Goal: Information Seeking & Learning: Find specific page/section

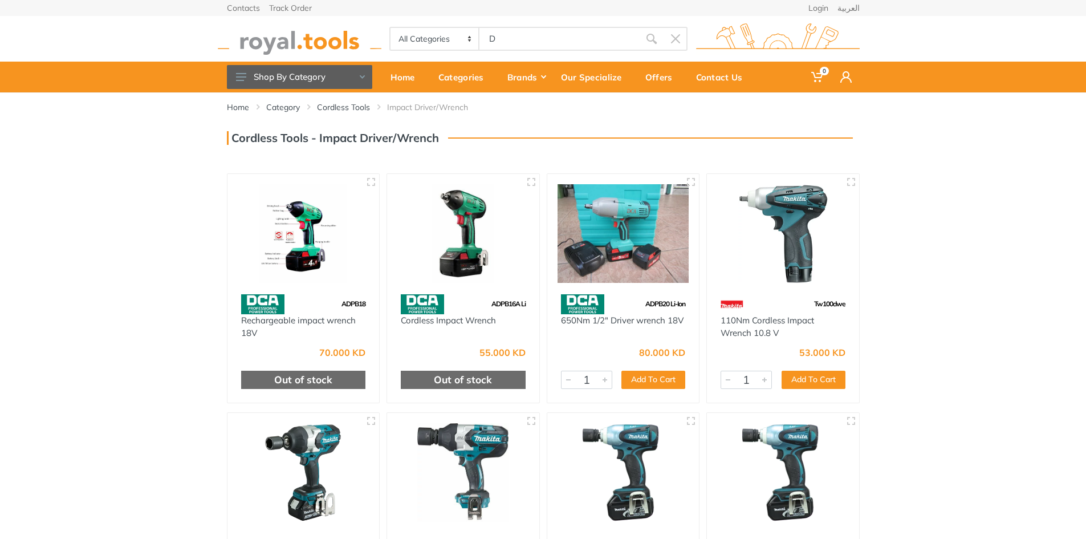
type input "D"
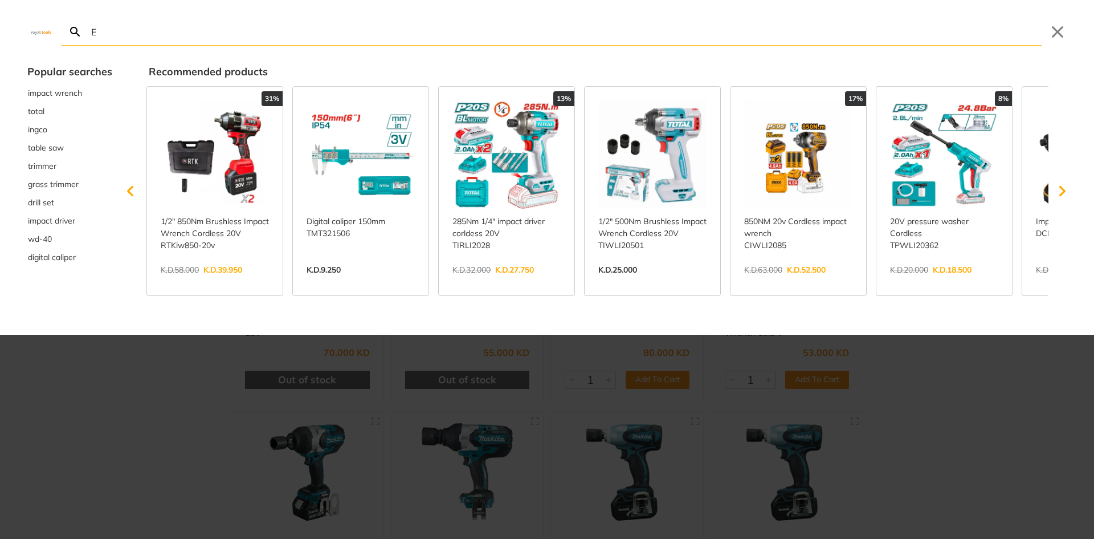
type input "E"
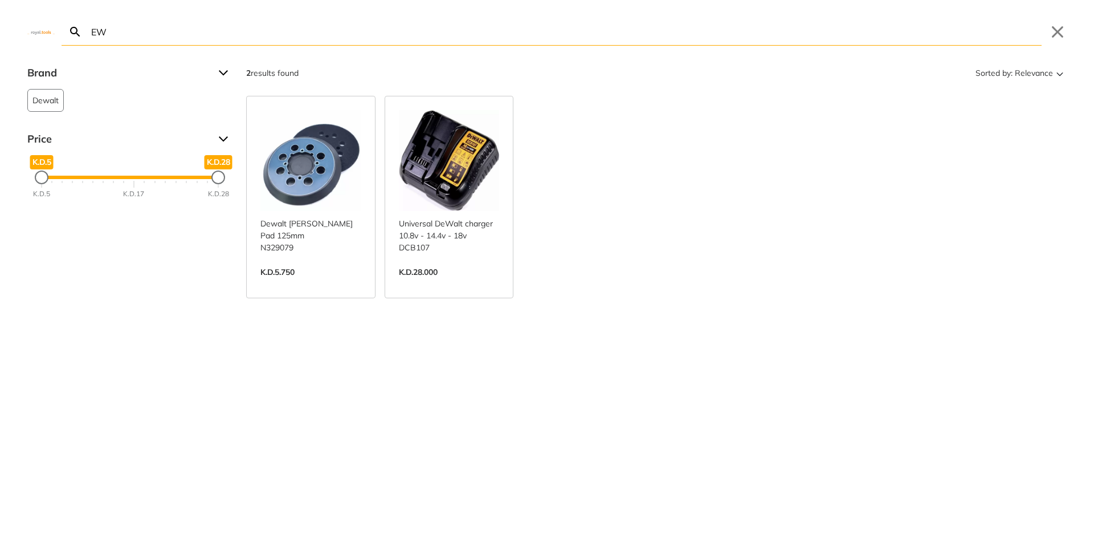
type input "E"
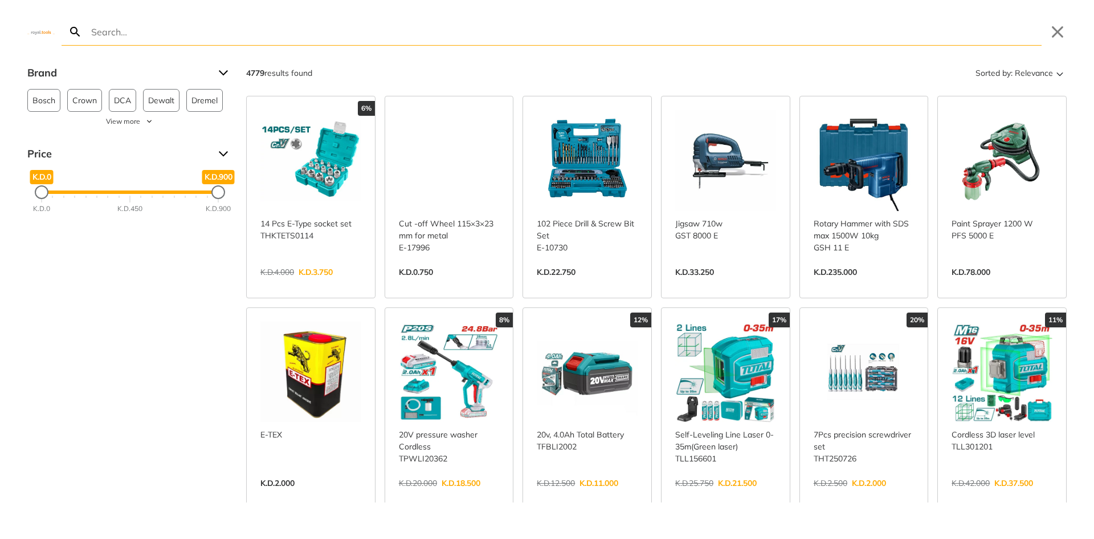
type input "E"
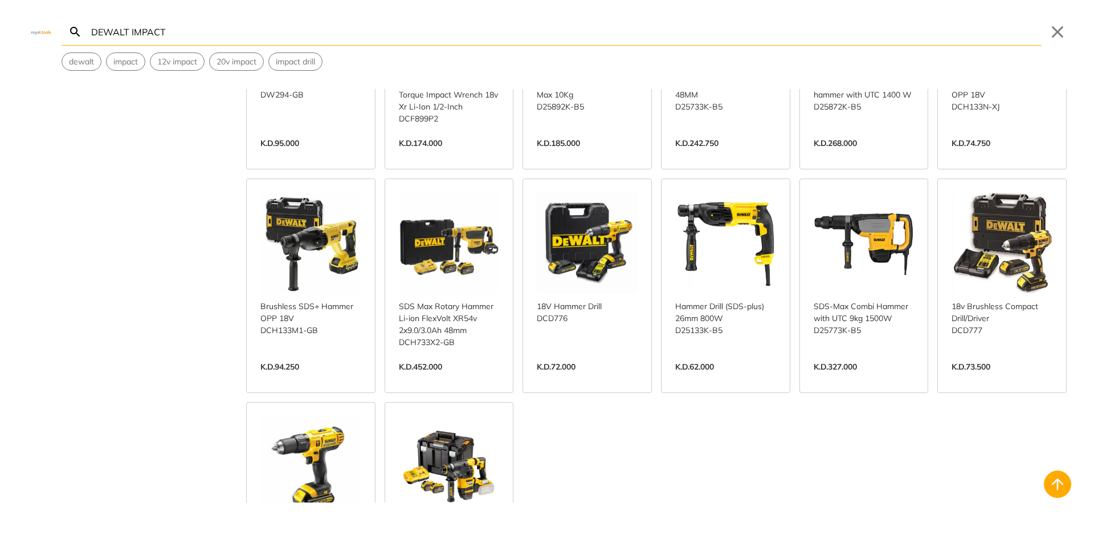
scroll to position [456, 0]
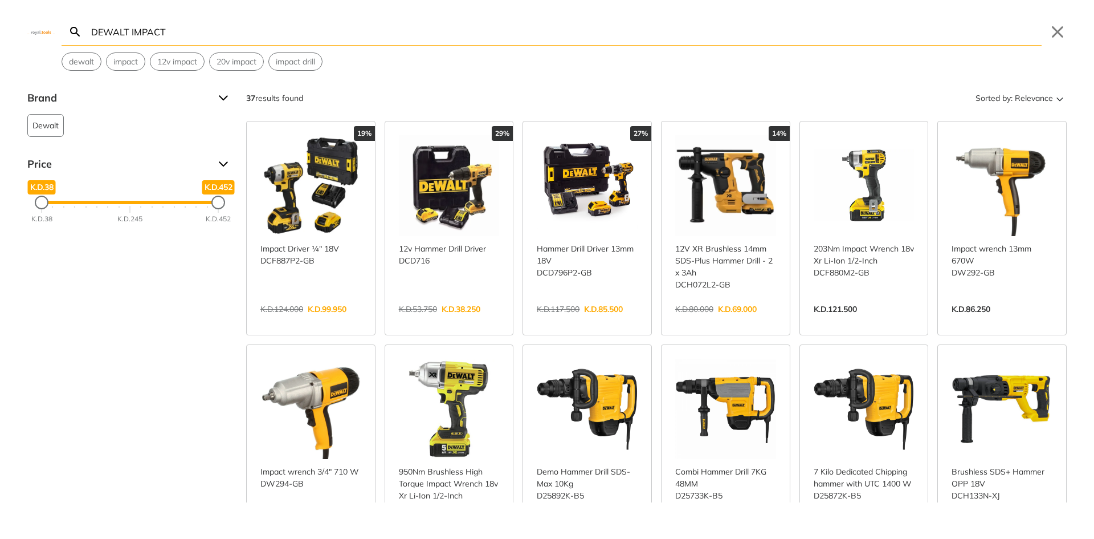
type input "DEWALT IMPACT"
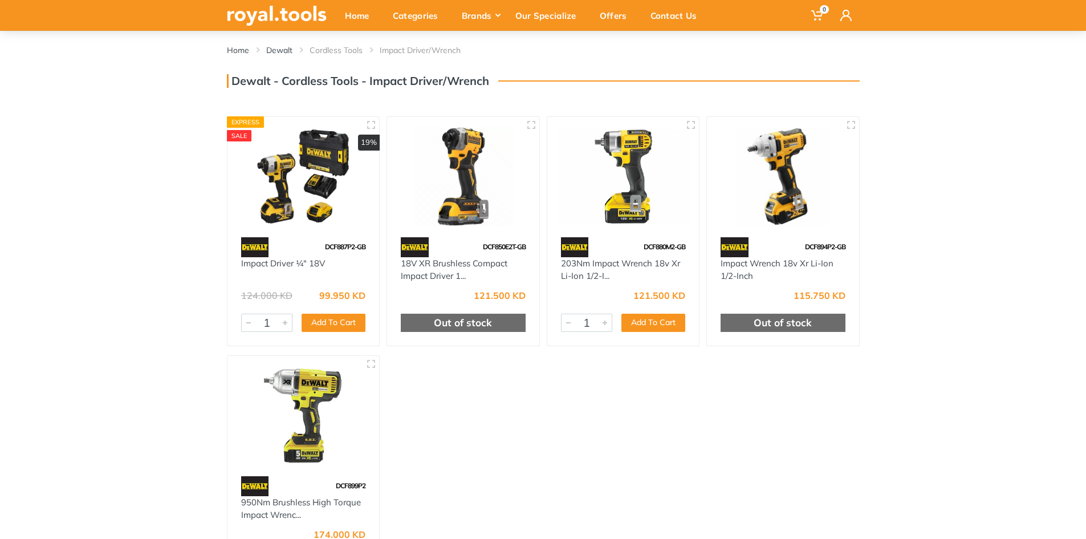
scroll to position [114, 0]
